Goal: Task Accomplishment & Management: Manage account settings

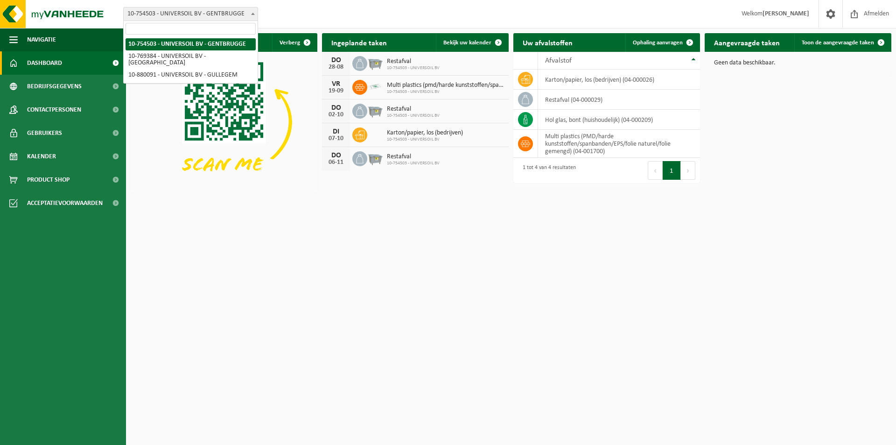
click at [252, 14] on b at bounding box center [253, 14] width 4 height 2
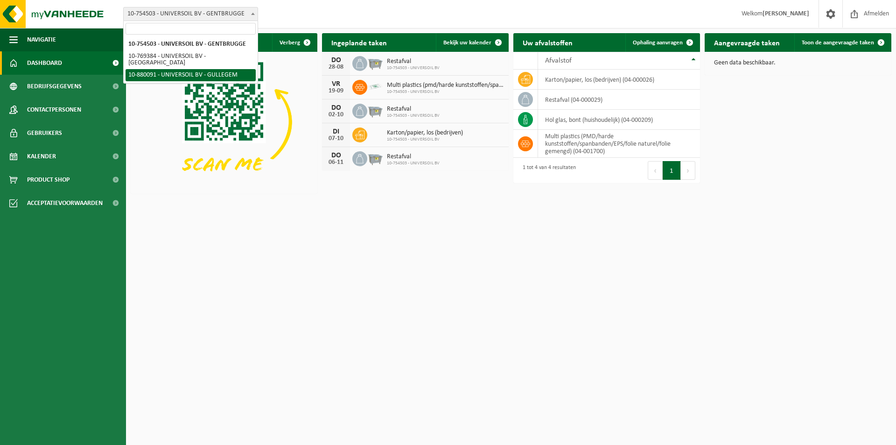
select select "109194"
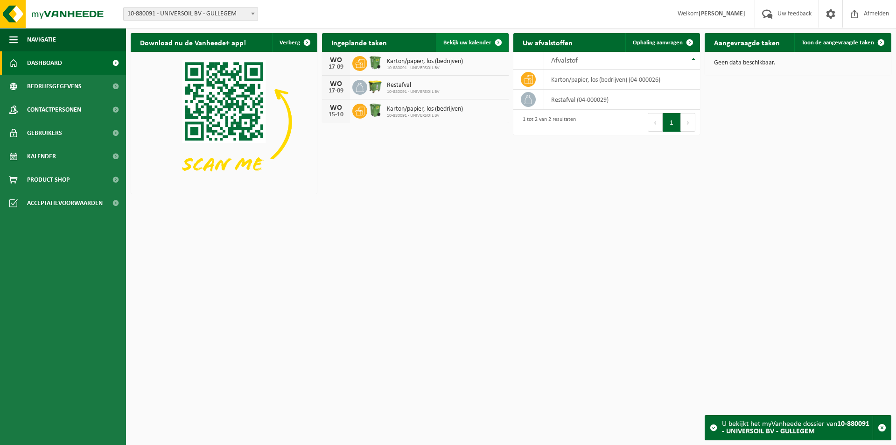
click at [461, 40] on span "Bekijk uw kalender" at bounding box center [467, 43] width 48 height 6
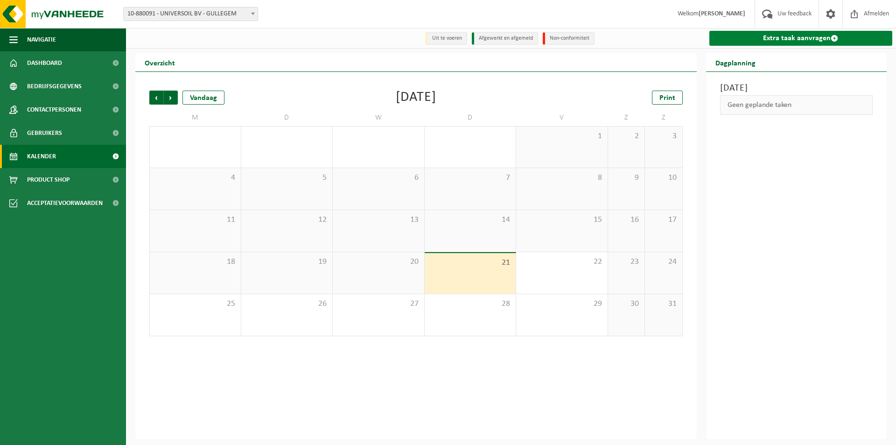
click at [807, 36] on link "Extra taak aanvragen" at bounding box center [800, 38] width 183 height 15
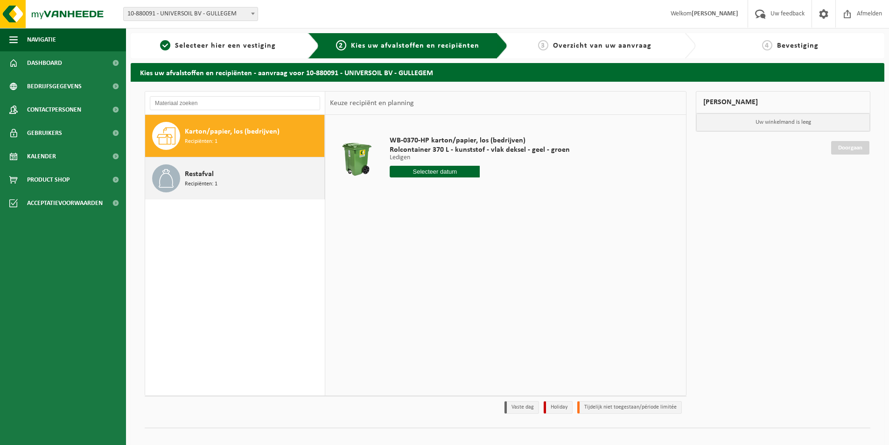
click at [226, 172] on div "Restafval Recipiënten: 1" at bounding box center [253, 178] width 137 height 28
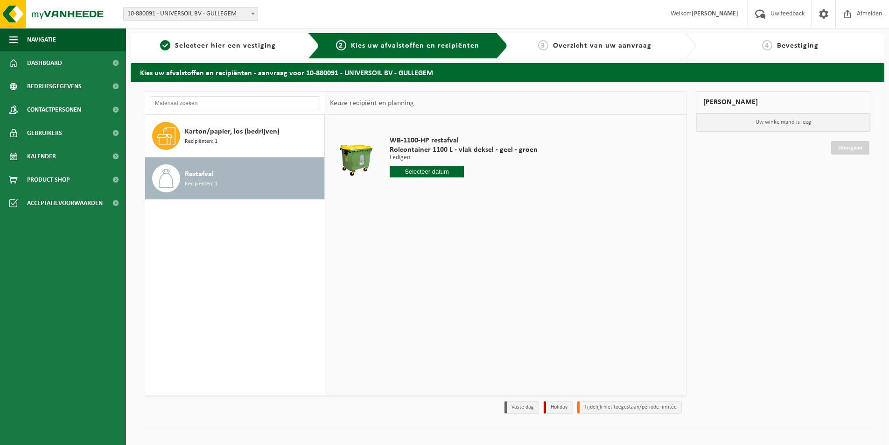
click at [441, 171] on input "text" at bounding box center [427, 172] width 74 height 12
click at [433, 286] on div "27" at bounding box center [431, 284] width 16 height 15
type input "Van 2025-08-27"
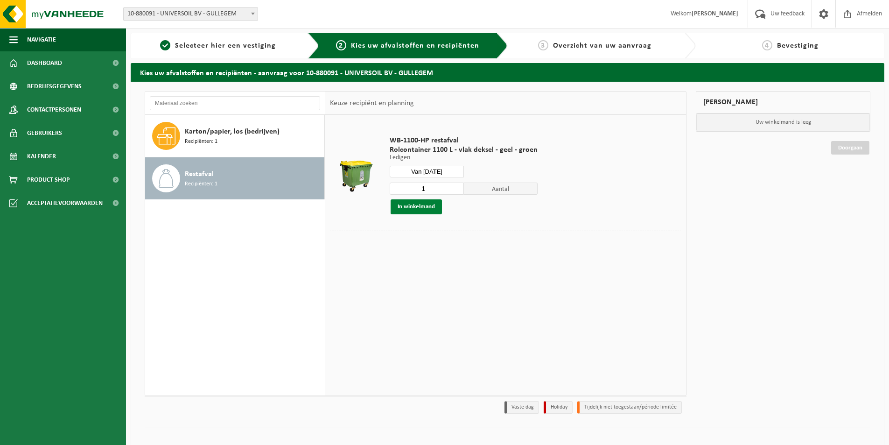
click at [420, 205] on button "In winkelmand" at bounding box center [416, 206] width 51 height 15
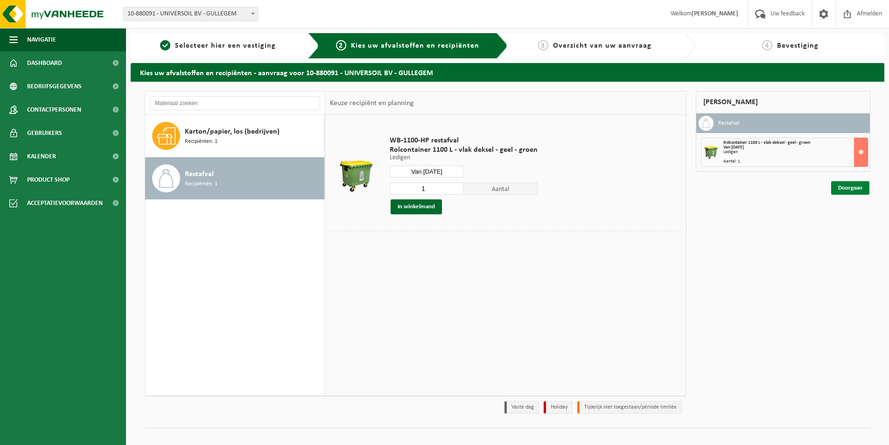
click at [843, 187] on link "Doorgaan" at bounding box center [850, 188] width 38 height 14
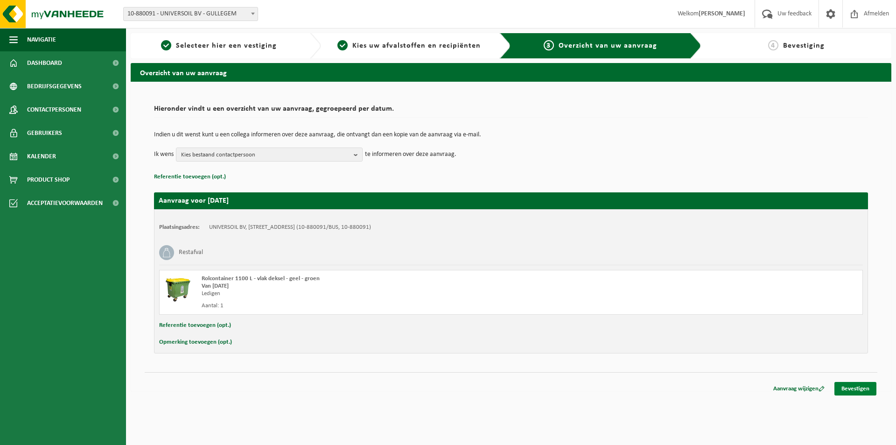
click at [857, 386] on link "Bevestigen" at bounding box center [856, 389] width 42 height 14
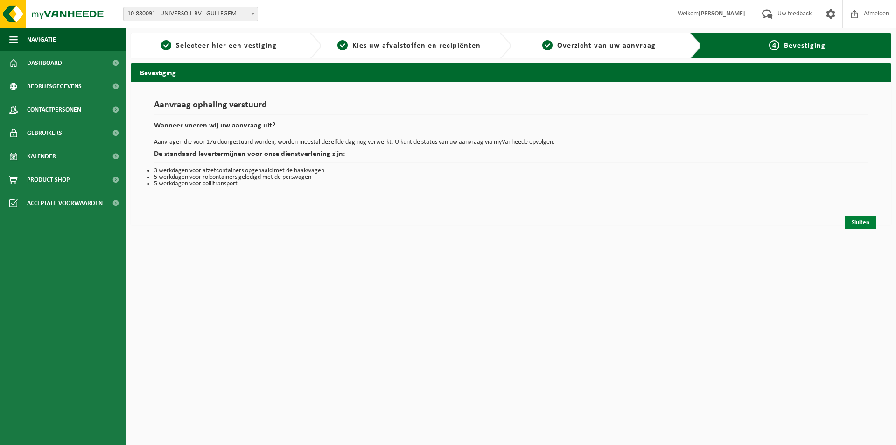
drag, startPoint x: 857, startPoint y: 221, endPoint x: 851, endPoint y: 221, distance: 6.5
click at [857, 221] on link "Sluiten" at bounding box center [861, 223] width 32 height 14
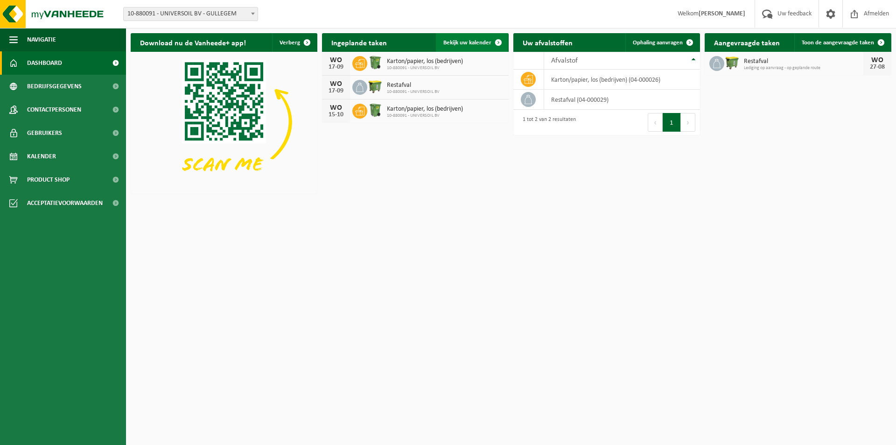
click at [476, 42] on span "Bekijk uw kalender" at bounding box center [467, 43] width 48 height 6
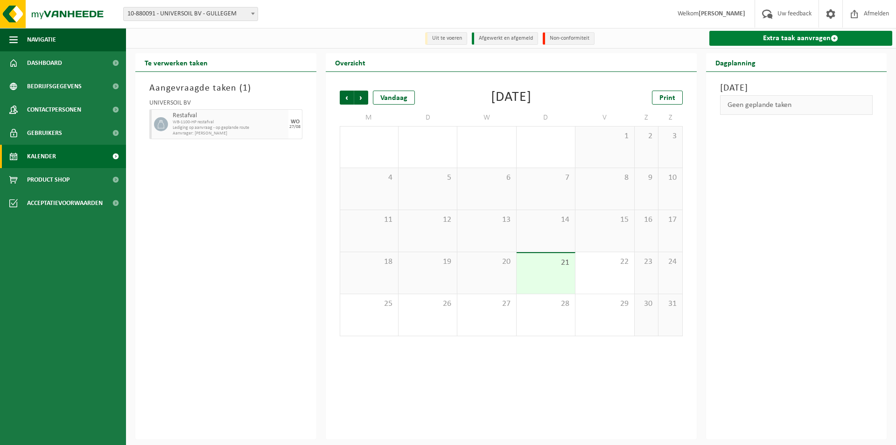
click at [727, 41] on link "Extra taak aanvragen" at bounding box center [800, 38] width 183 height 15
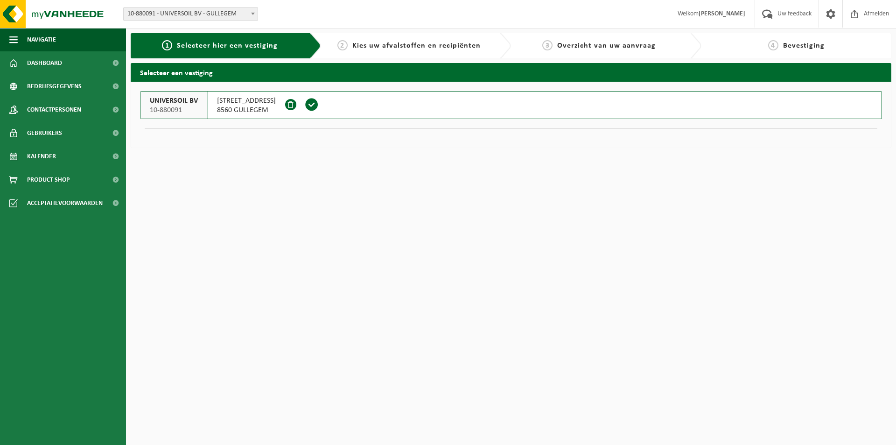
click at [190, 105] on span "UNIVERSOIL BV" at bounding box center [174, 100] width 48 height 9
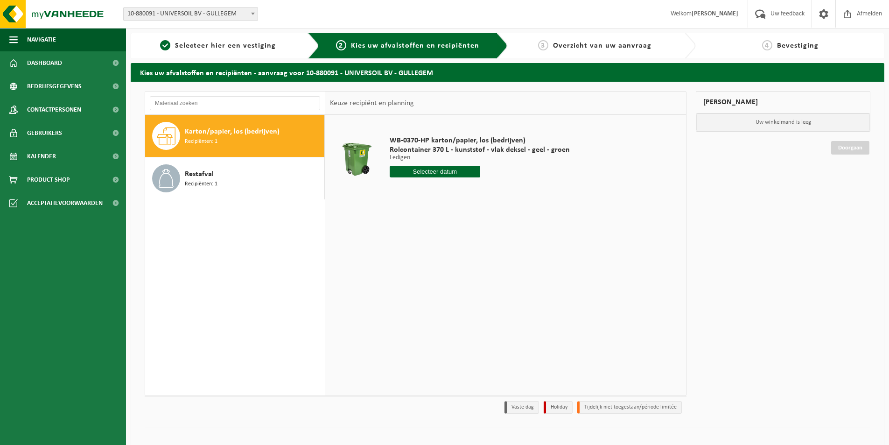
click at [441, 170] on input "text" at bounding box center [435, 172] width 90 height 12
click at [433, 287] on div "27" at bounding box center [431, 284] width 16 height 15
type input "Van 2025-08-27"
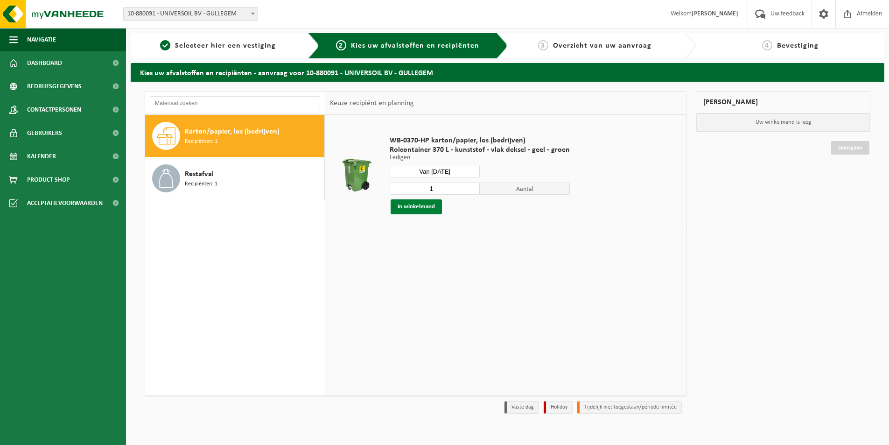
click at [426, 209] on button "In winkelmand" at bounding box center [416, 206] width 51 height 15
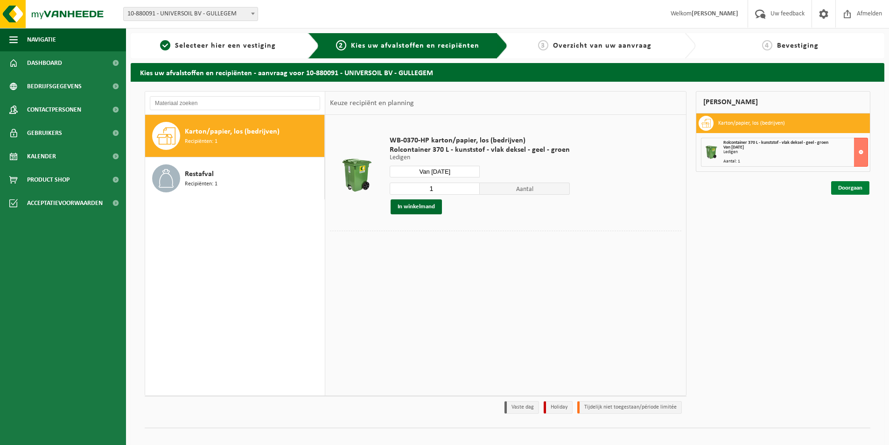
click at [847, 189] on link "Doorgaan" at bounding box center [850, 188] width 38 height 14
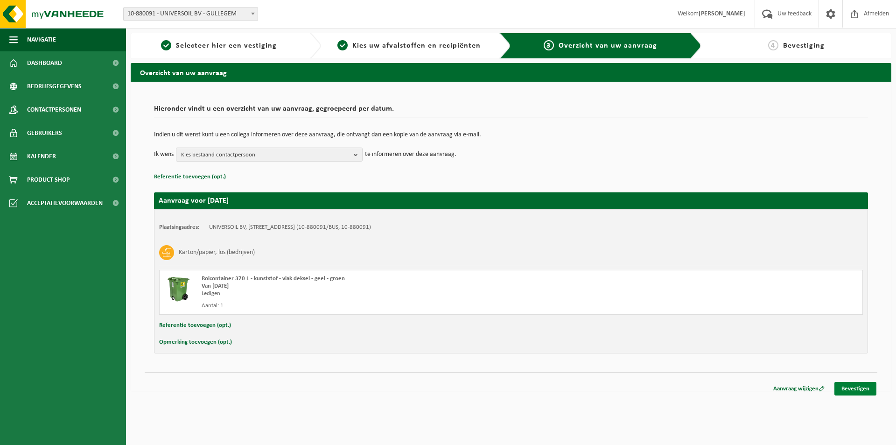
click at [850, 387] on link "Bevestigen" at bounding box center [856, 389] width 42 height 14
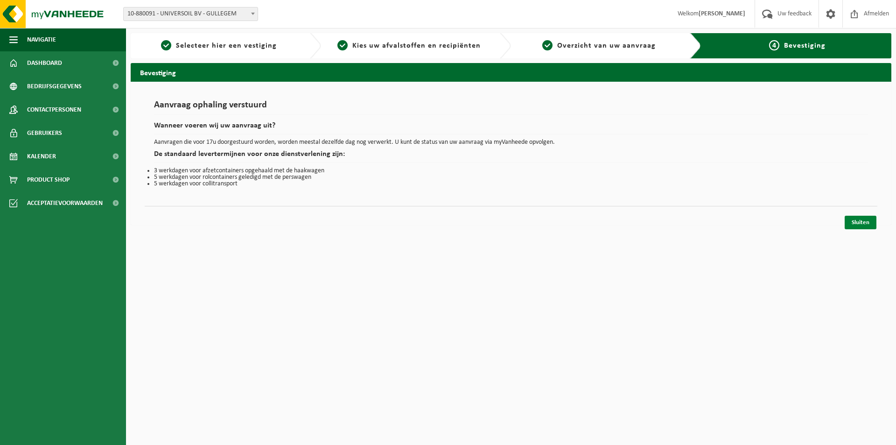
click at [854, 224] on link "Sluiten" at bounding box center [861, 223] width 32 height 14
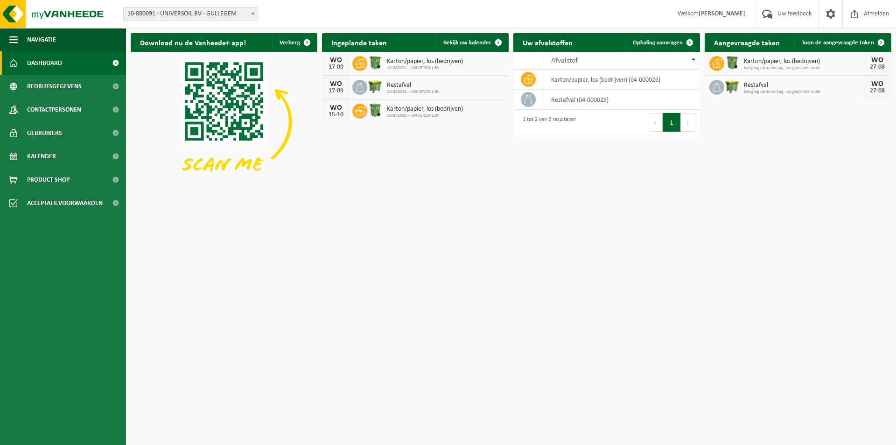
click at [427, 64] on span "Karton/papier, los (bedrijven)" at bounding box center [425, 61] width 76 height 7
click at [463, 49] on link "Bekijk uw kalender" at bounding box center [472, 42] width 72 height 19
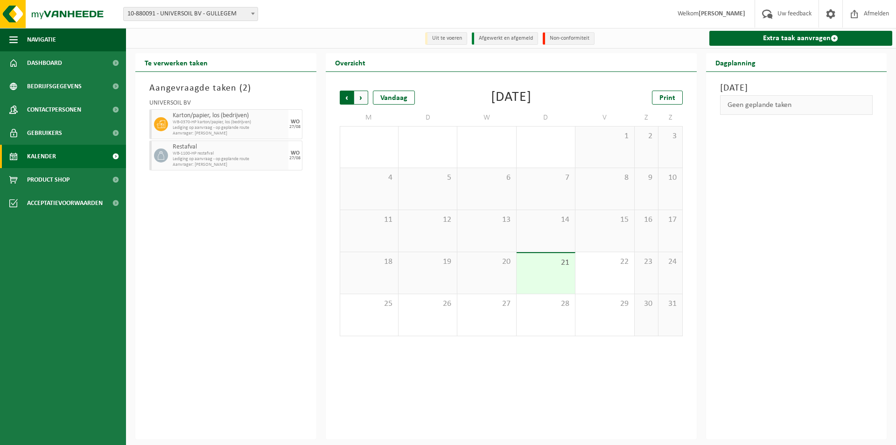
click at [362, 96] on span "Volgende" at bounding box center [361, 98] width 14 height 14
click at [497, 218] on span "17" at bounding box center [486, 220] width 49 height 10
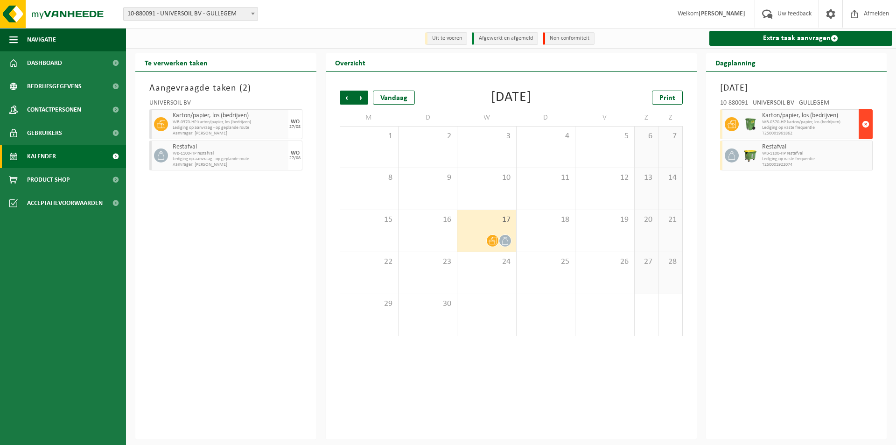
click at [864, 119] on span "button" at bounding box center [865, 124] width 7 height 19
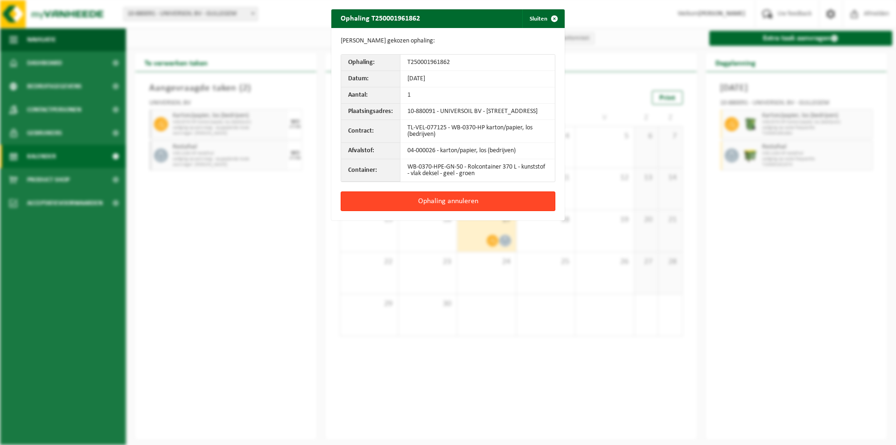
click at [508, 206] on button "Ophaling annuleren" at bounding box center [448, 201] width 215 height 20
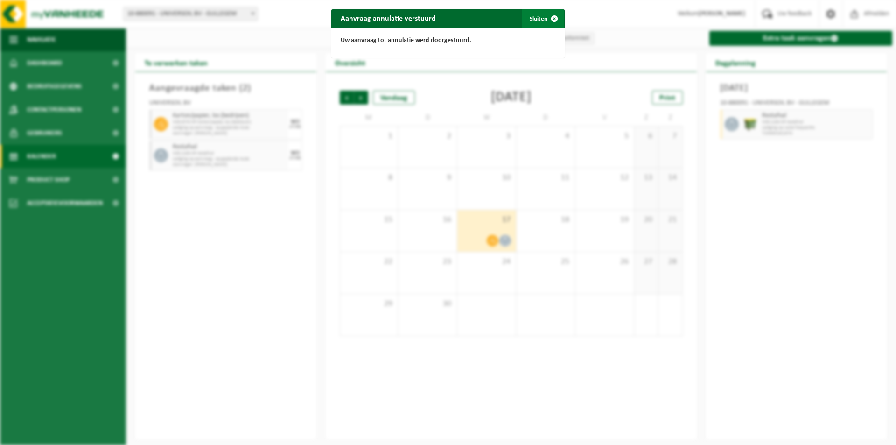
click at [547, 15] on span "button" at bounding box center [554, 18] width 19 height 19
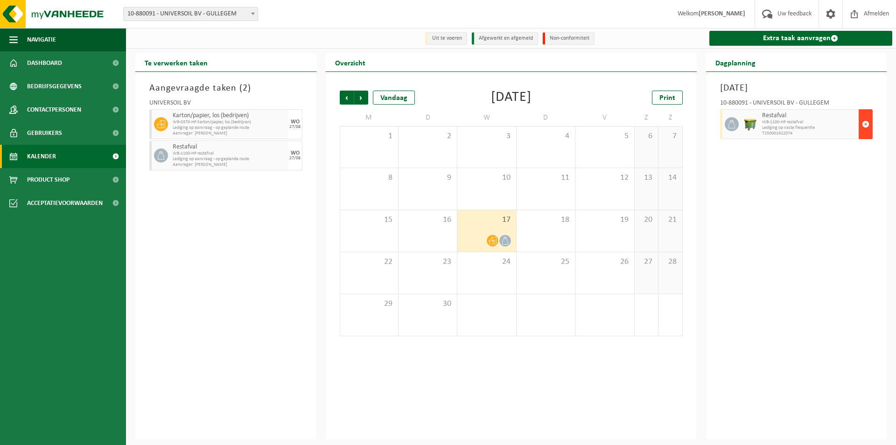
click at [865, 124] on span "button" at bounding box center [865, 124] width 7 height 19
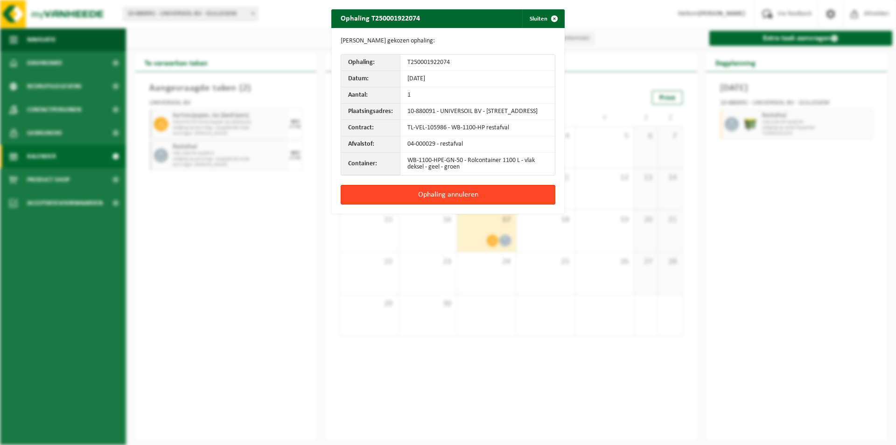
click at [462, 201] on button "Ophaling annuleren" at bounding box center [448, 195] width 215 height 20
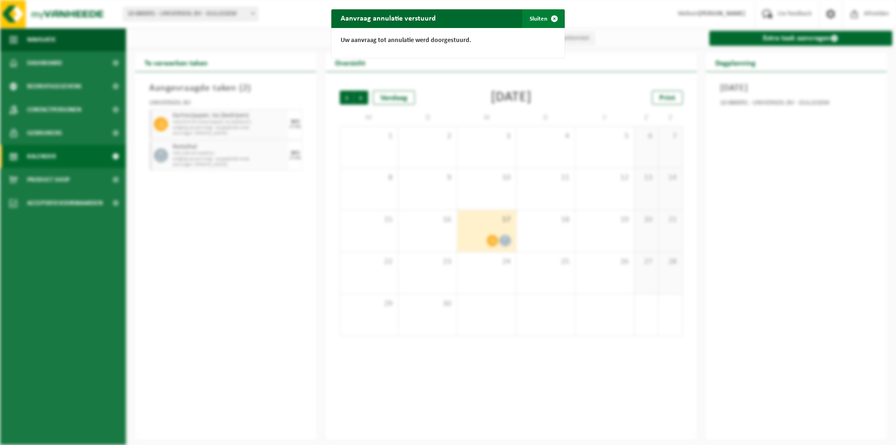
click at [546, 15] on span "button" at bounding box center [554, 18] width 19 height 19
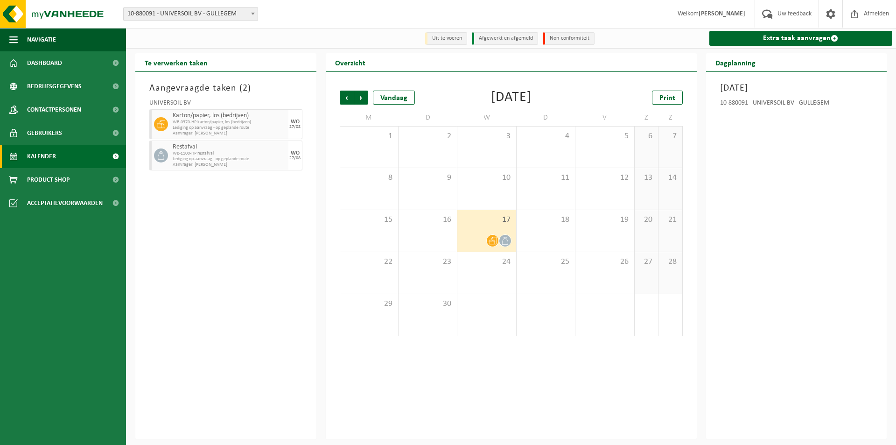
click at [251, 17] on span at bounding box center [252, 13] width 9 height 12
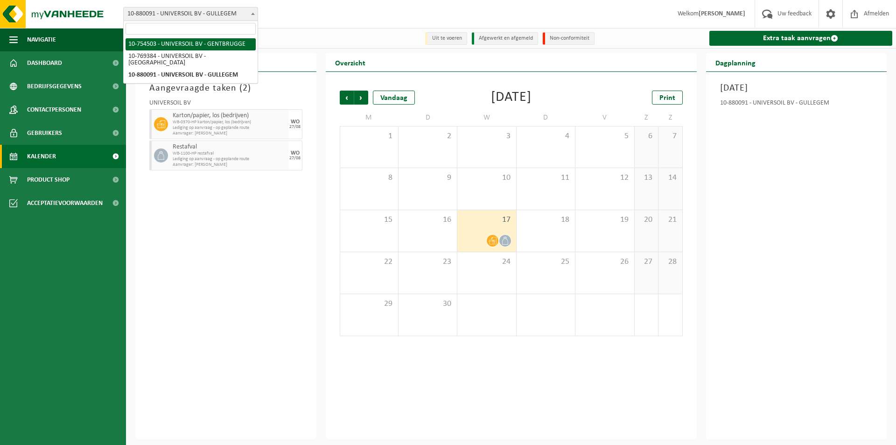
select select "7848"
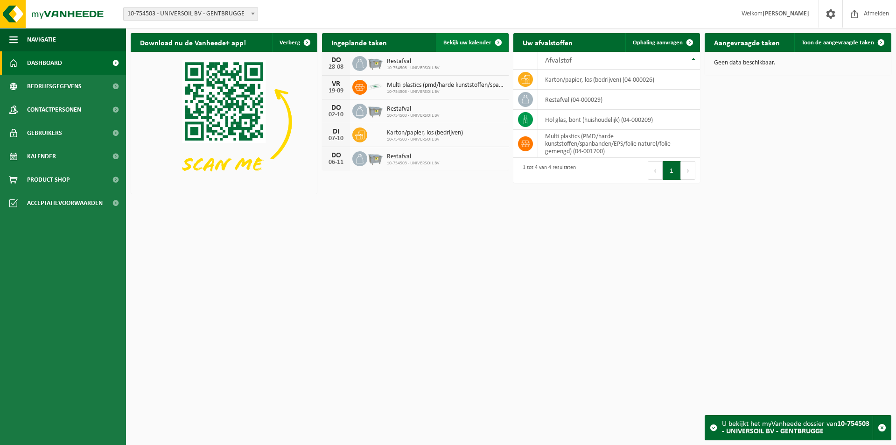
click at [471, 41] on span "Bekijk uw kalender" at bounding box center [467, 43] width 48 height 6
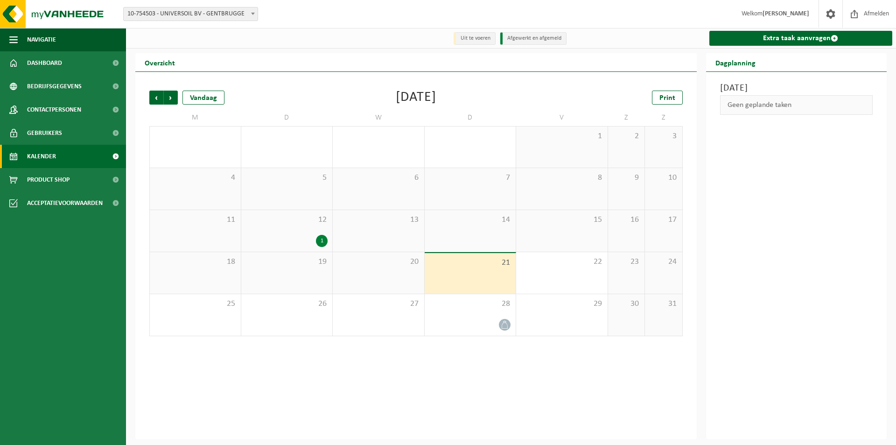
click at [299, 232] on div "12 1" at bounding box center [286, 231] width 91 height 42
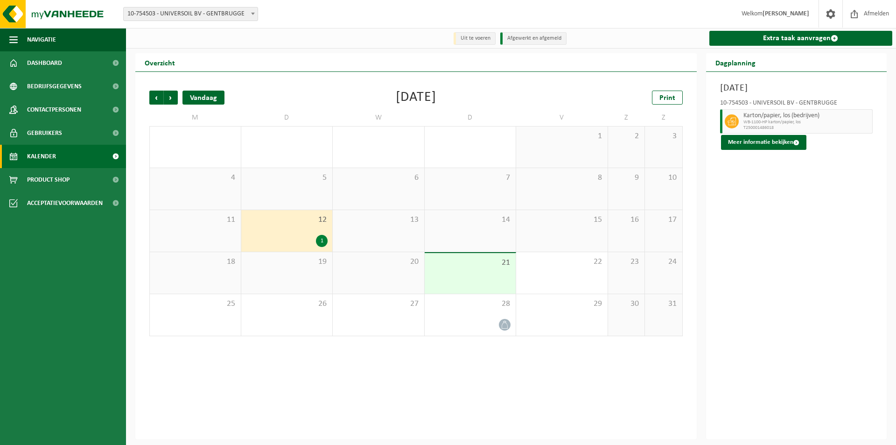
click at [201, 97] on div "Vandaag" at bounding box center [204, 98] width 42 height 14
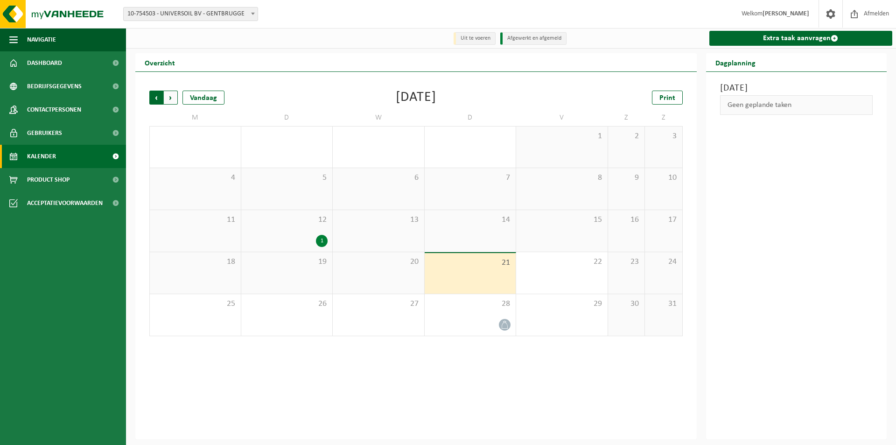
click at [173, 98] on span "Volgende" at bounding box center [171, 98] width 14 height 14
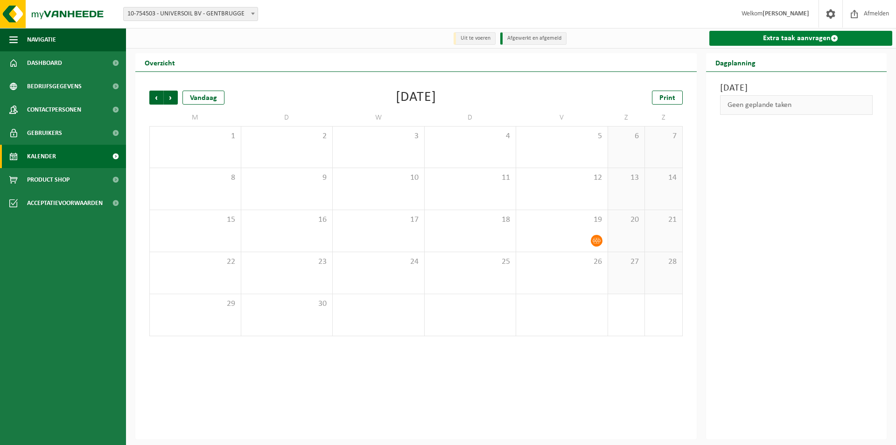
click at [788, 39] on link "Extra taak aanvragen" at bounding box center [800, 38] width 183 height 15
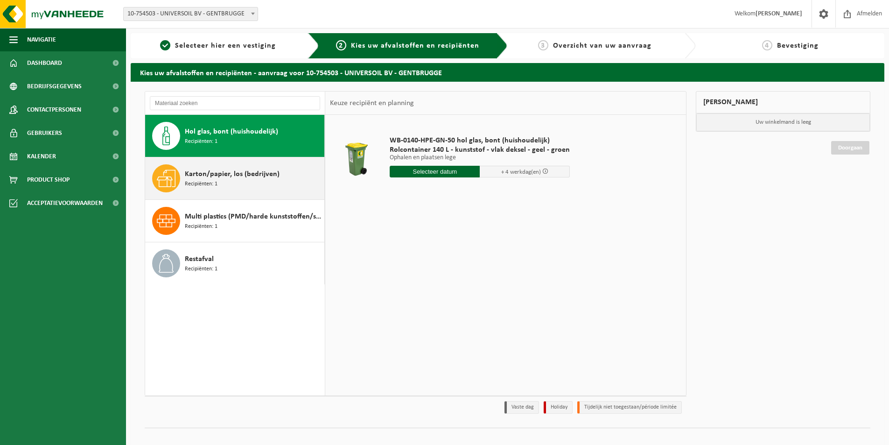
click at [192, 177] on span "Karton/papier, los (bedrijven)" at bounding box center [232, 173] width 95 height 11
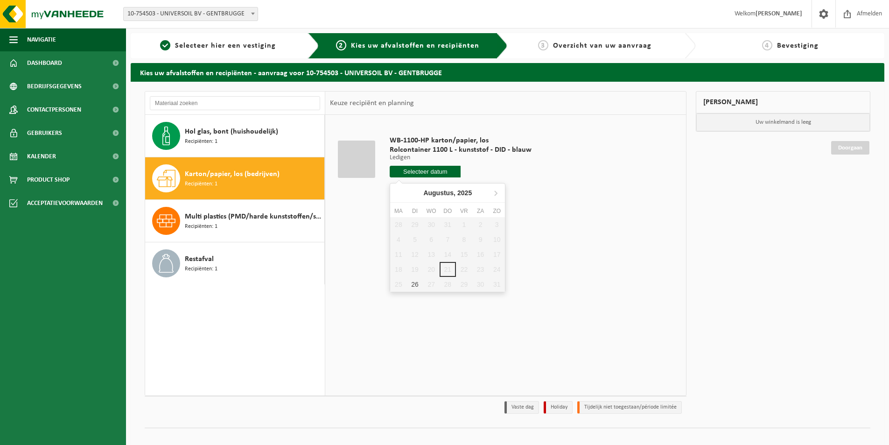
click at [421, 169] on input "text" at bounding box center [425, 172] width 71 height 12
click at [496, 194] on icon at bounding box center [496, 193] width 2 height 5
click at [416, 235] on div "9" at bounding box center [415, 239] width 16 height 15
type input "Van [DATE]"
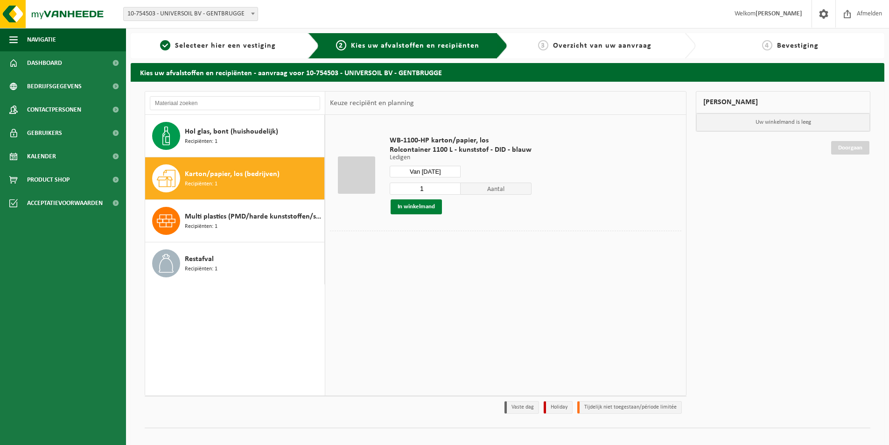
click at [428, 204] on button "In winkelmand" at bounding box center [416, 206] width 51 height 15
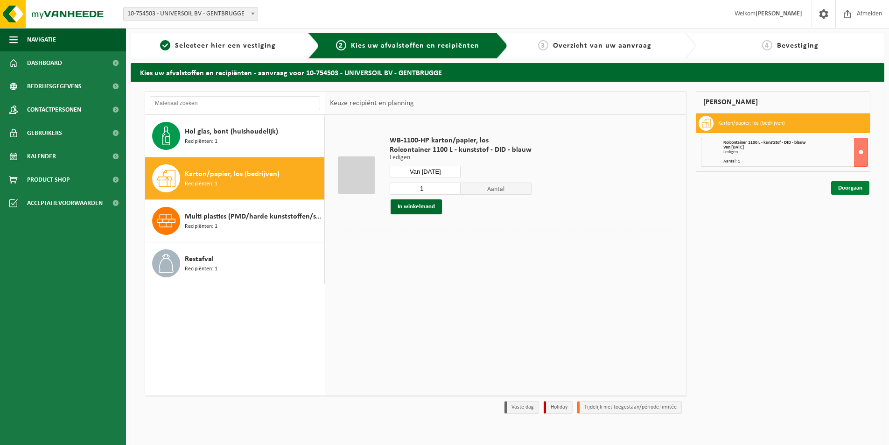
click at [856, 186] on link "Doorgaan" at bounding box center [850, 188] width 38 height 14
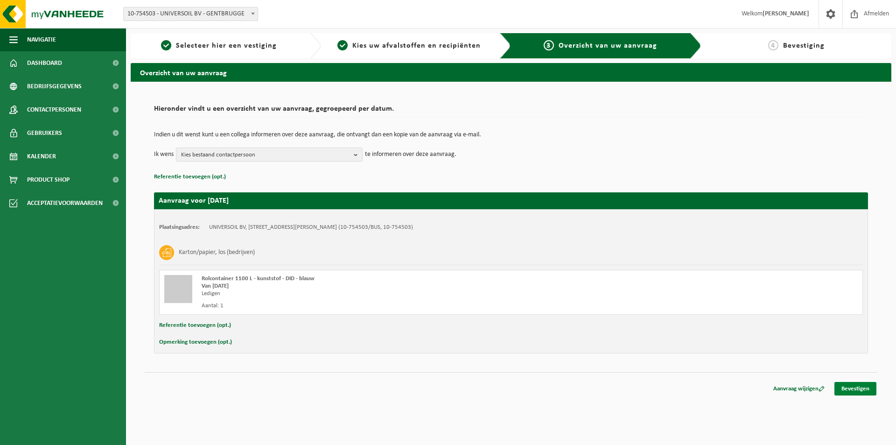
click at [861, 389] on link "Bevestigen" at bounding box center [856, 389] width 42 height 14
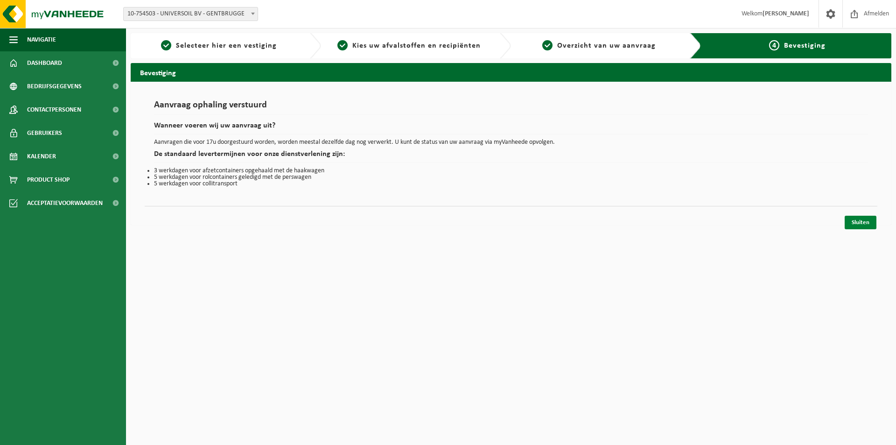
click at [870, 221] on link "Sluiten" at bounding box center [861, 223] width 32 height 14
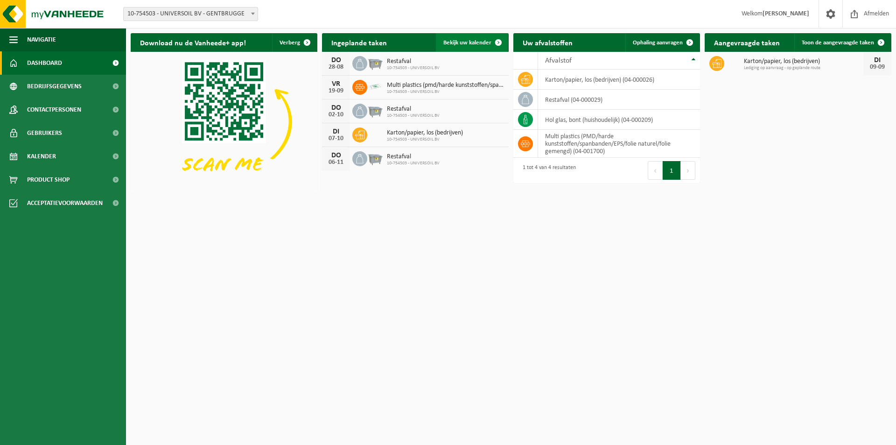
click at [464, 42] on span "Bekijk uw kalender" at bounding box center [467, 43] width 48 height 6
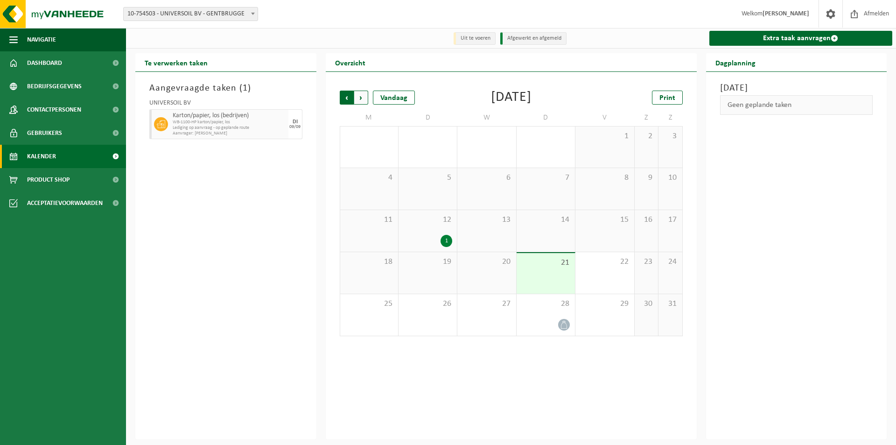
click at [363, 95] on span "Volgende" at bounding box center [361, 98] width 14 height 14
click at [349, 97] on span "Vorige" at bounding box center [347, 98] width 14 height 14
click at [366, 99] on span "Volgende" at bounding box center [361, 98] width 14 height 14
click at [612, 230] on div "19" at bounding box center [605, 231] width 58 height 42
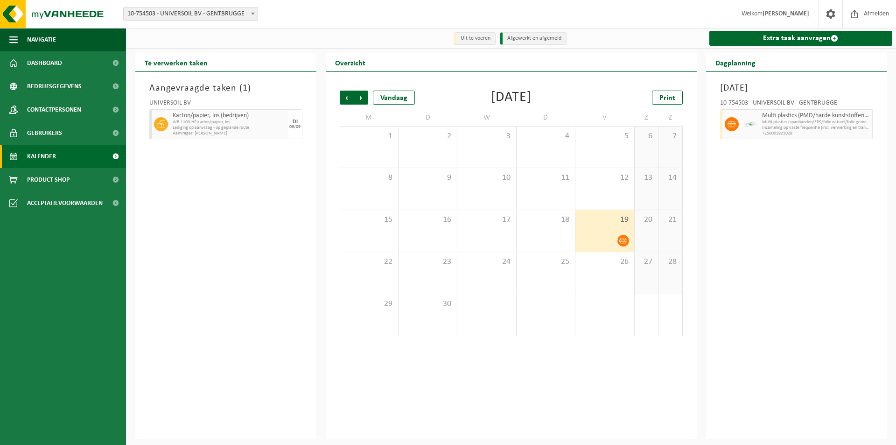
click at [835, 173] on div "Vrijdag 19 september 2025 10-754503 - UNIVERSOIL BV - GENTBRUGGE Multi plastics…" at bounding box center [796, 255] width 181 height 367
click at [363, 98] on span "Volgende" at bounding box center [361, 98] width 14 height 14
click at [343, 100] on span "Vorige" at bounding box center [347, 98] width 14 height 14
click at [364, 98] on span "Volgende" at bounding box center [361, 98] width 14 height 14
click at [345, 96] on span "Vorige" at bounding box center [347, 98] width 14 height 14
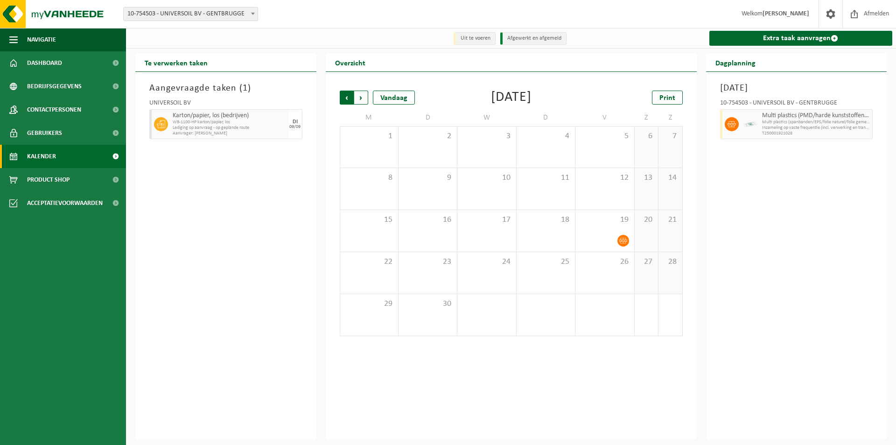
click at [359, 96] on span "Volgende" at bounding box center [361, 98] width 14 height 14
click at [249, 14] on span at bounding box center [252, 13] width 9 height 12
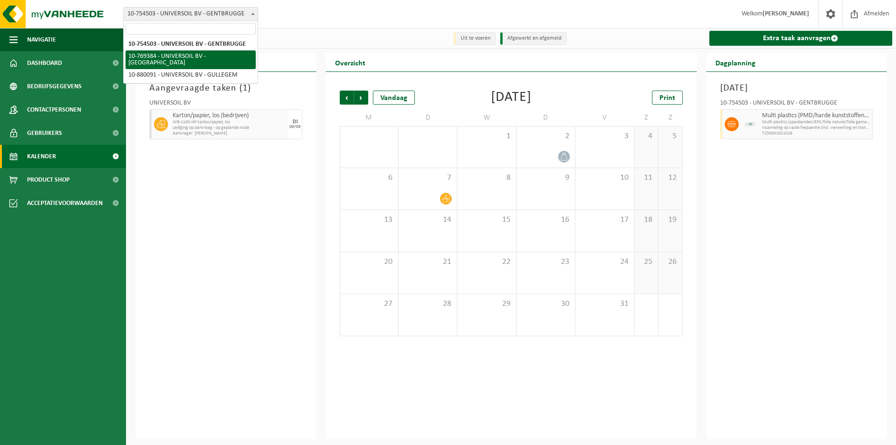
select select "14762"
